Goal: Transaction & Acquisition: Purchase product/service

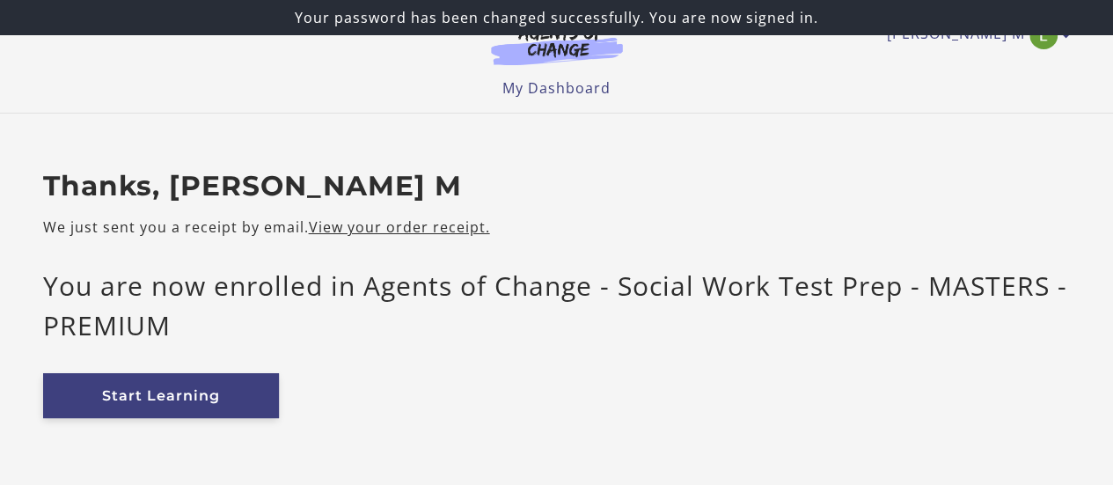
click at [124, 398] on link "Start Learning" at bounding box center [161, 395] width 236 height 45
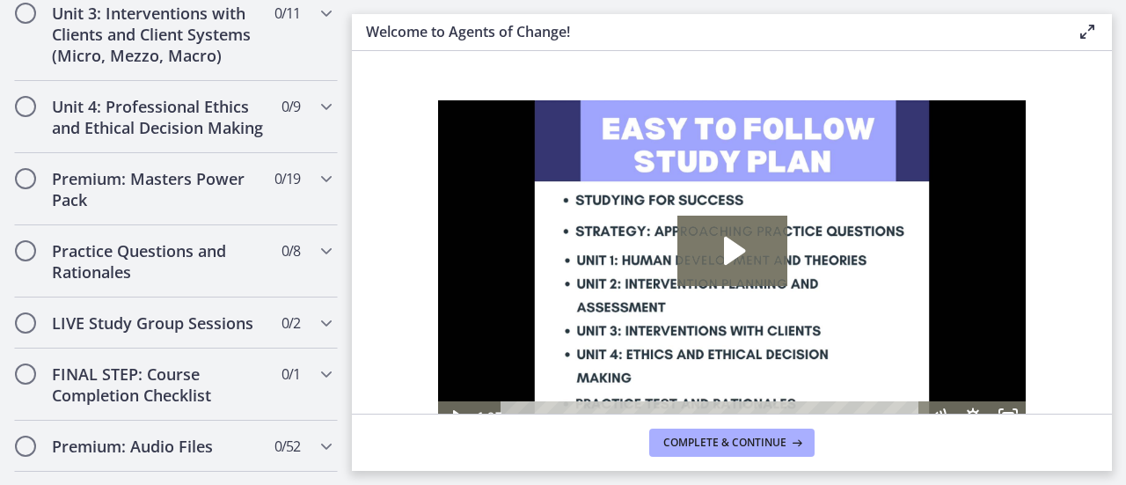
scroll to position [1405, 0]
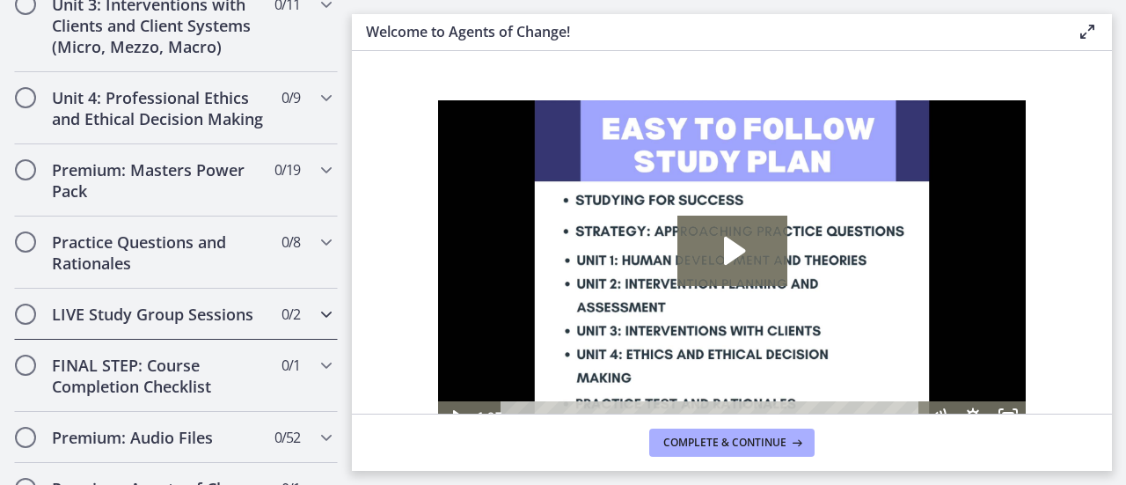
click at [316, 323] on icon "Chapters" at bounding box center [326, 313] width 21 height 21
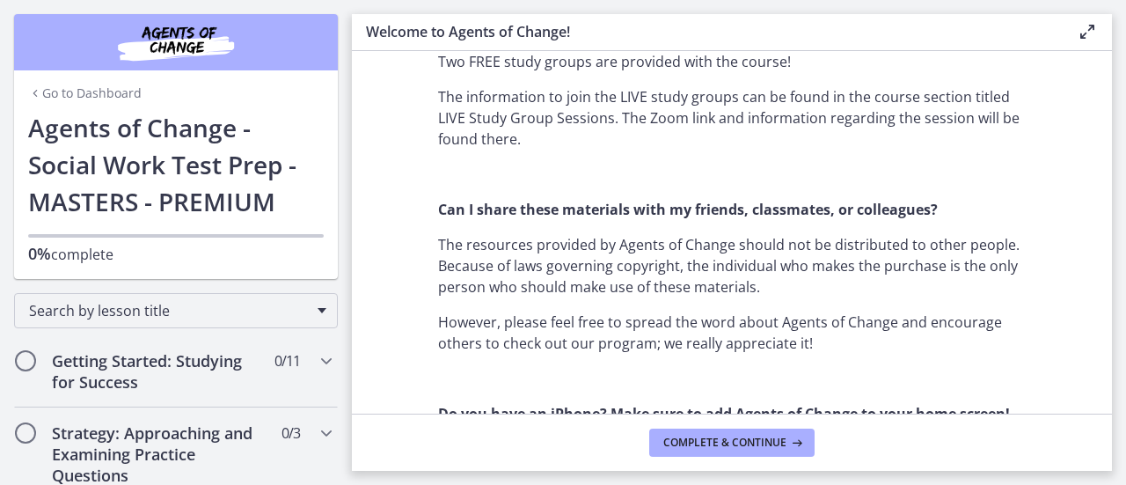
scroll to position [1514, 0]
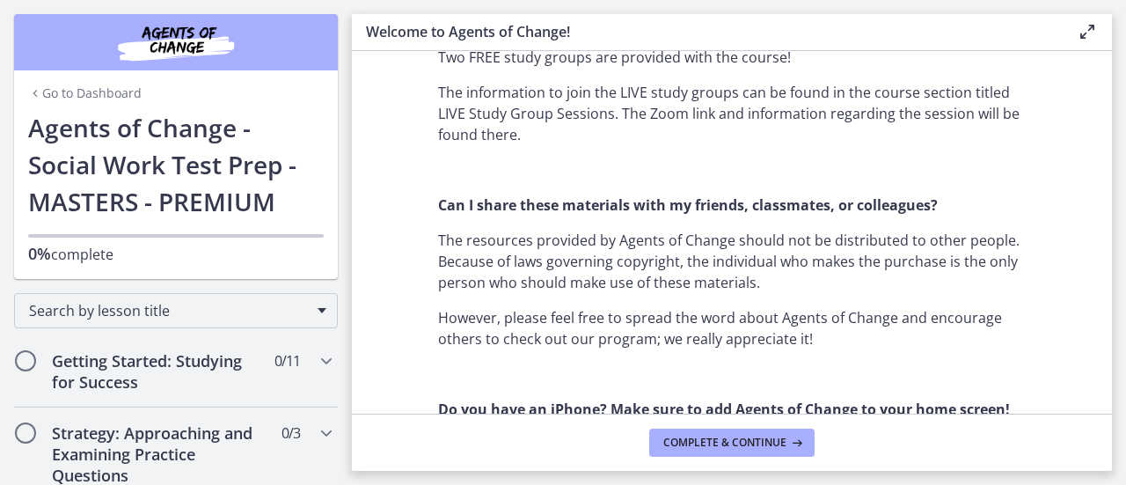
click at [114, 91] on link "Go to Dashboard" at bounding box center [84, 93] width 113 height 18
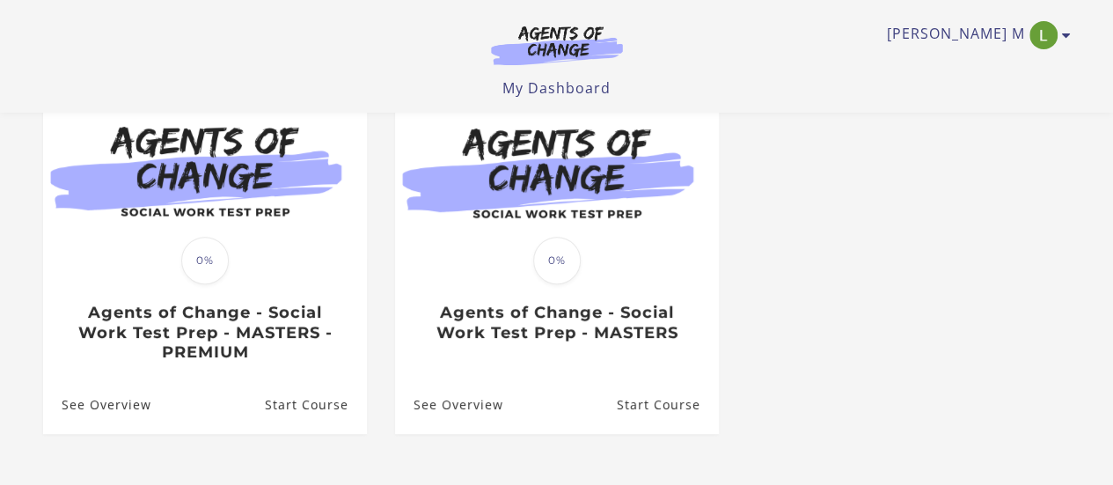
scroll to position [191, 0]
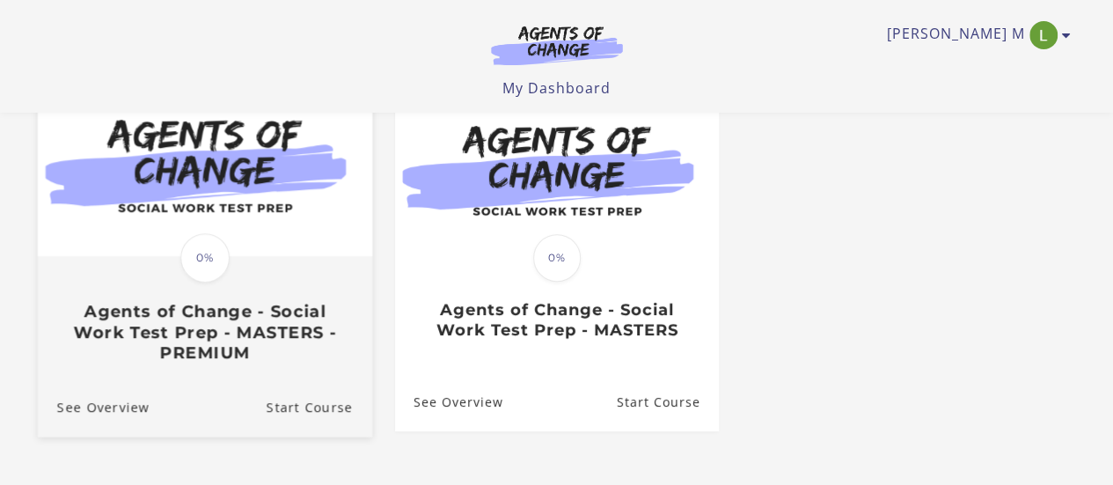
click at [267, 183] on img at bounding box center [204, 166] width 334 height 180
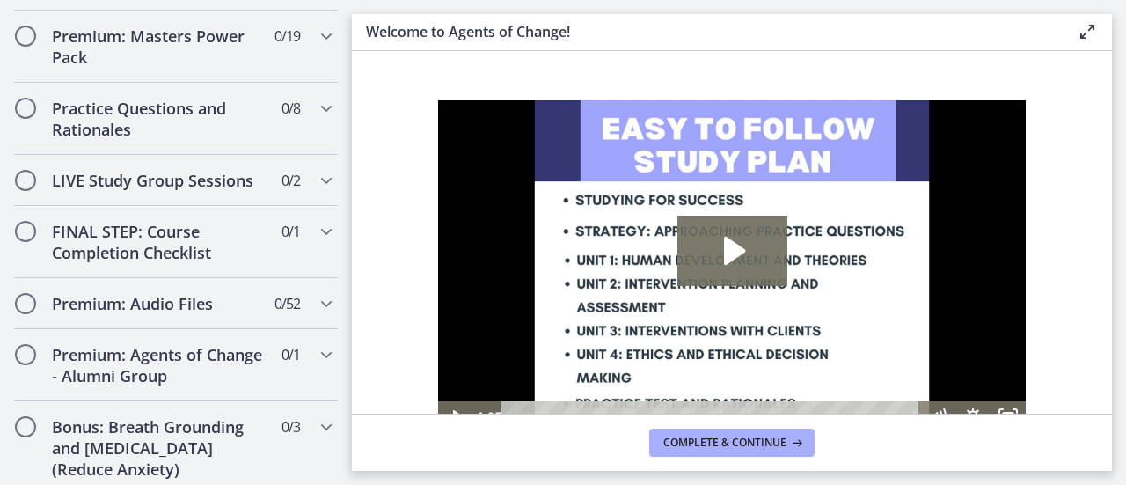
scroll to position [1530, 0]
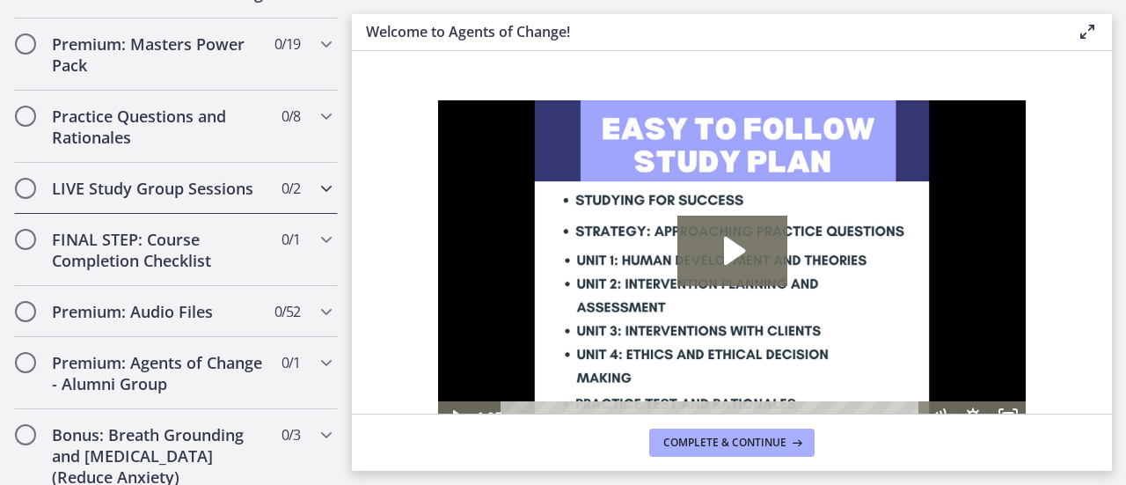
click at [168, 199] on h2 "LIVE Study Group Sessions" at bounding box center [159, 188] width 215 height 21
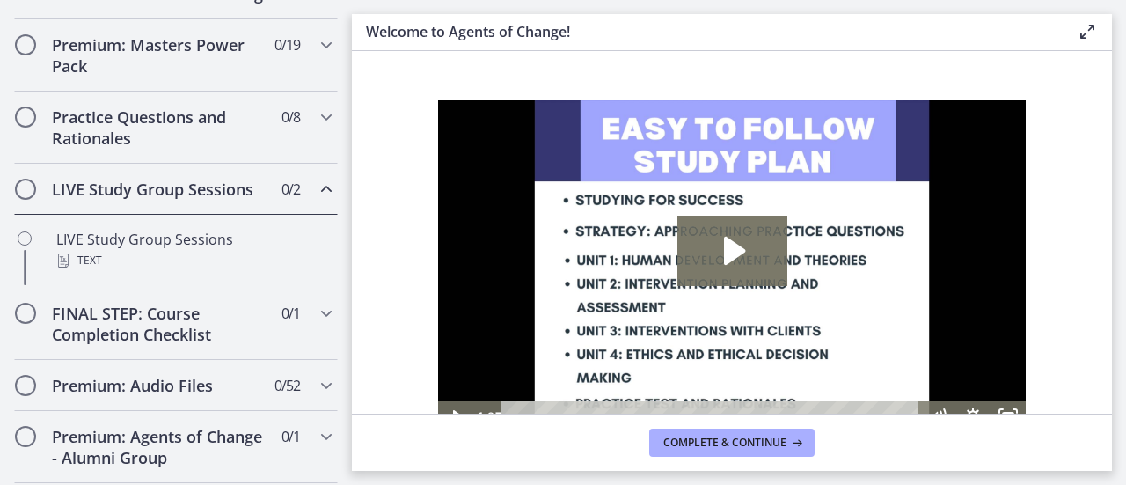
scroll to position [834, 0]
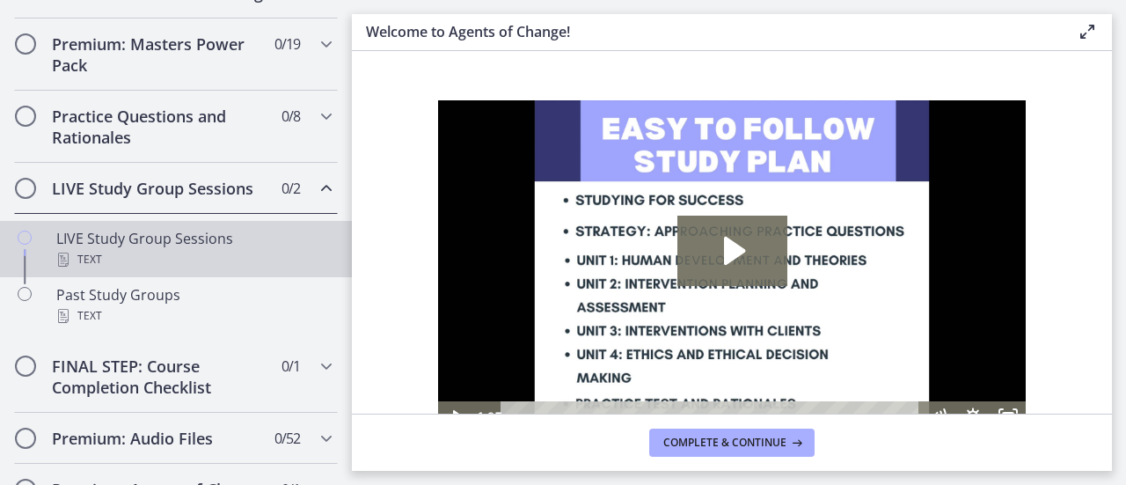
click at [146, 259] on div "LIVE Study Group Sessions Text" at bounding box center [193, 249] width 274 height 42
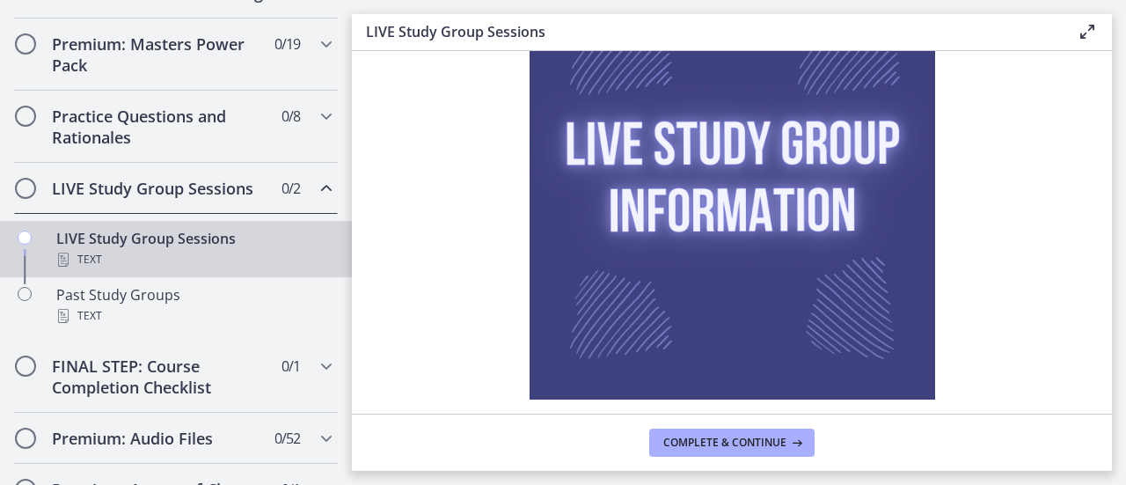
scroll to position [274, 0]
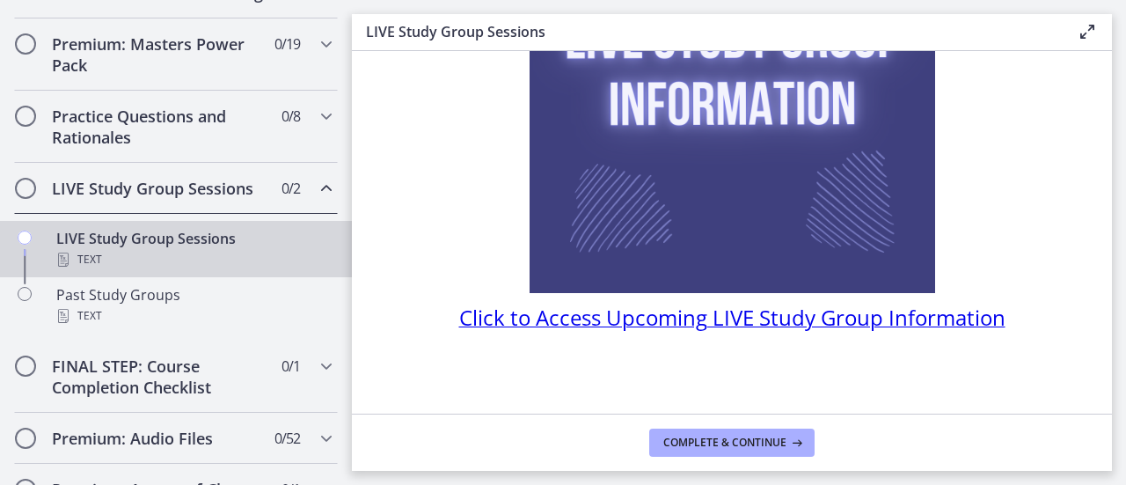
click at [817, 312] on span "Click to Access Upcoming LIVE Study Group Information" at bounding box center [732, 317] width 546 height 29
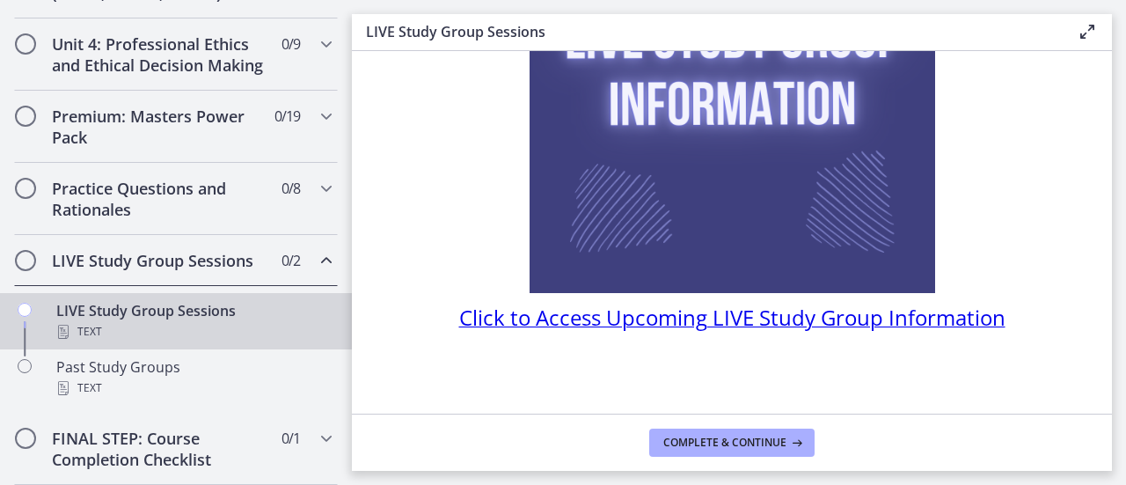
scroll to position [790, 0]
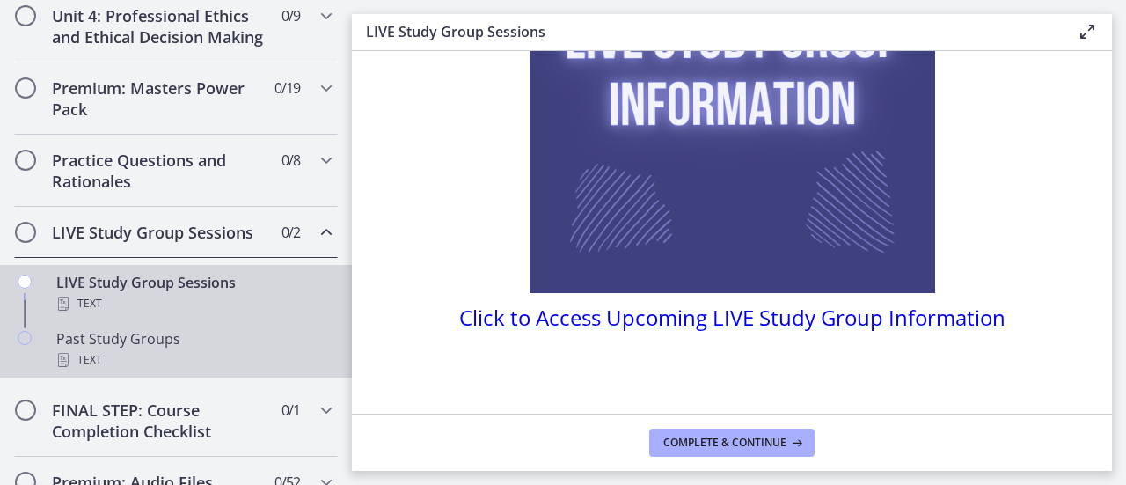
click at [80, 363] on div "Past Study Groups Text" at bounding box center [193, 349] width 274 height 42
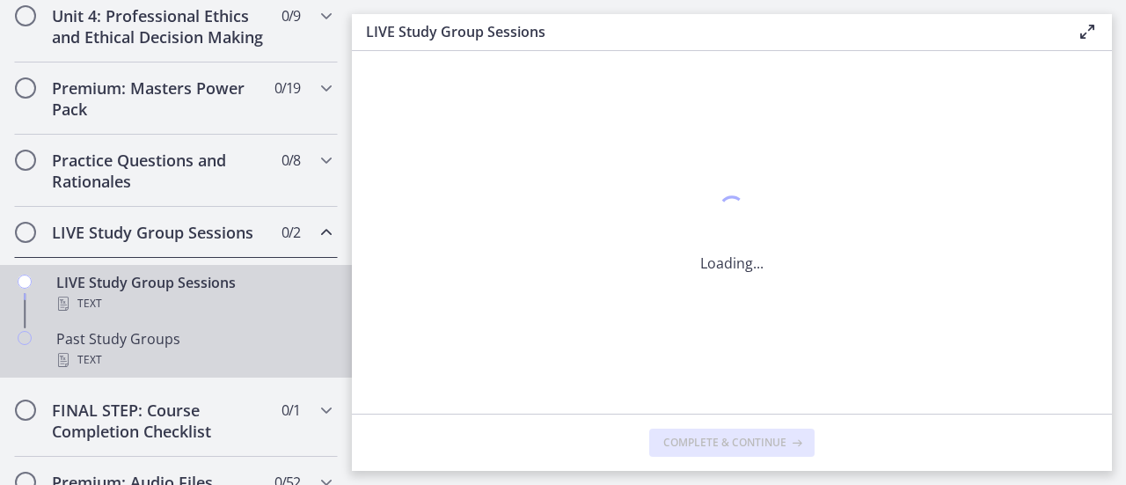
scroll to position [0, 0]
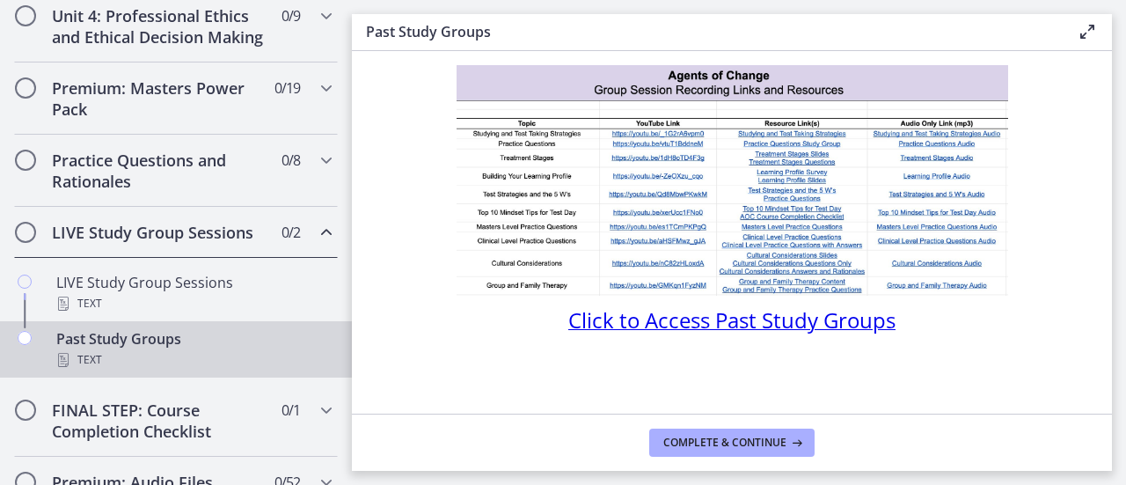
scroll to position [99, 0]
